Goal: Go to known website: Access a specific website the user already knows

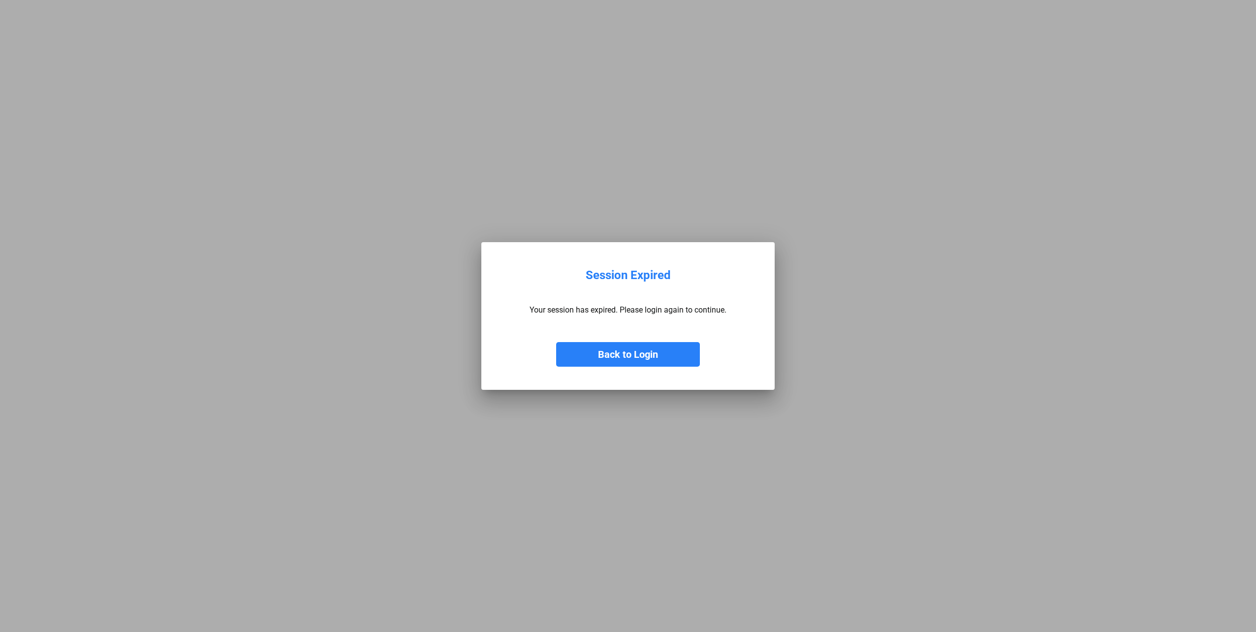
click at [616, 356] on button "Back to Login" at bounding box center [628, 354] width 144 height 25
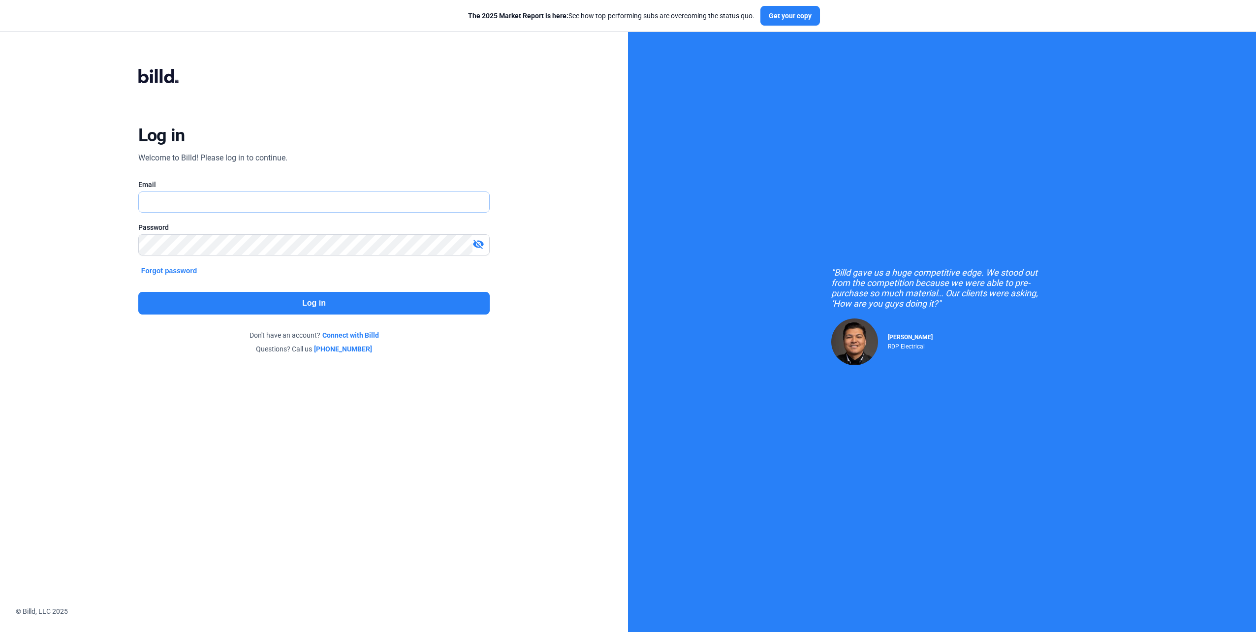
type input "[EMAIL_ADDRESS][DOMAIN_NAME]"
click at [270, 297] on button "Log in" at bounding box center [314, 303] width 352 height 23
